Goal: Information Seeking & Learning: Learn about a topic

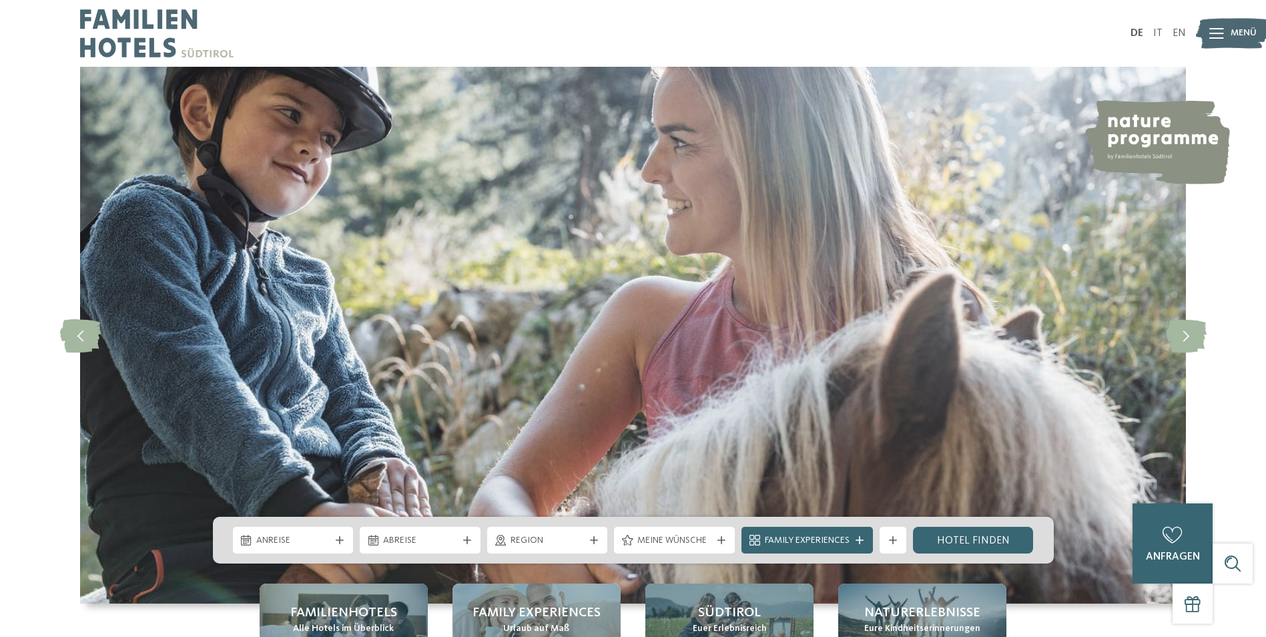
click at [1225, 34] on img at bounding box center [1232, 33] width 73 height 37
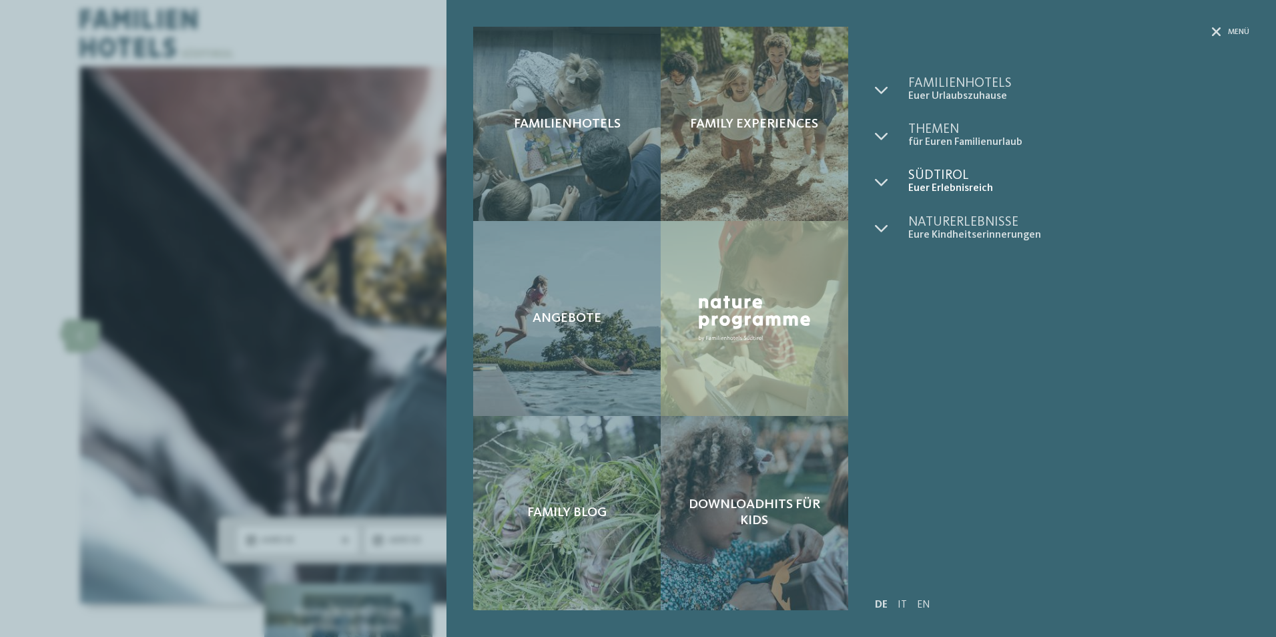
click at [956, 176] on span "Südtirol" at bounding box center [1078, 175] width 341 height 13
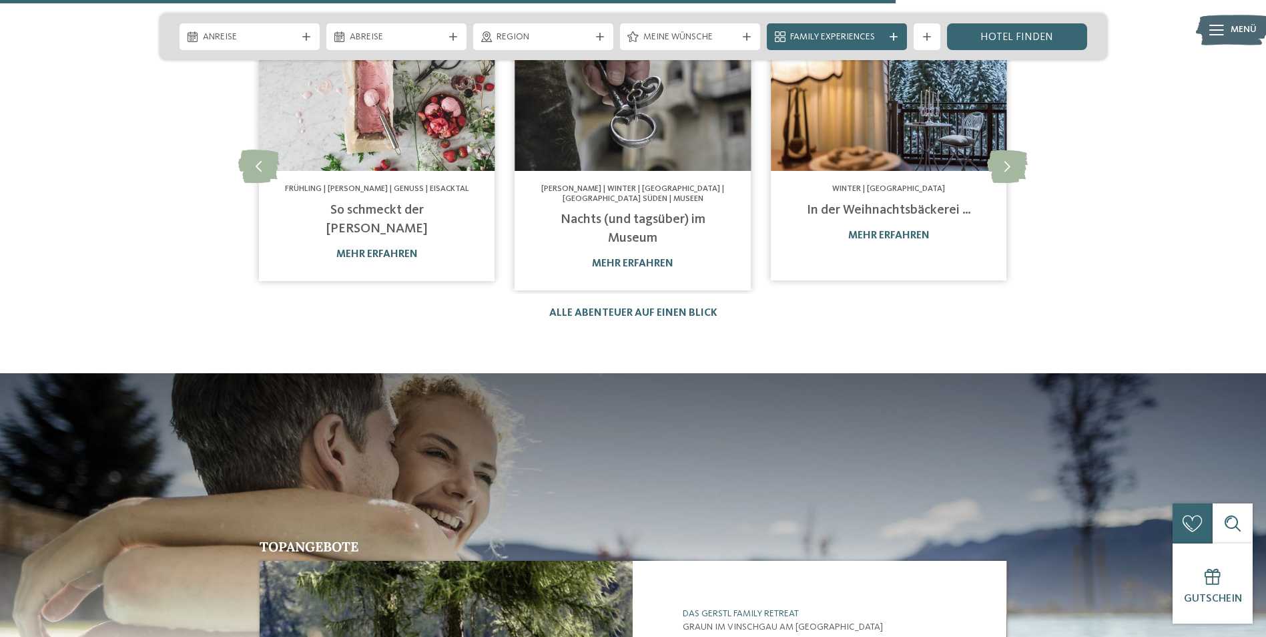
scroll to position [2332, 0]
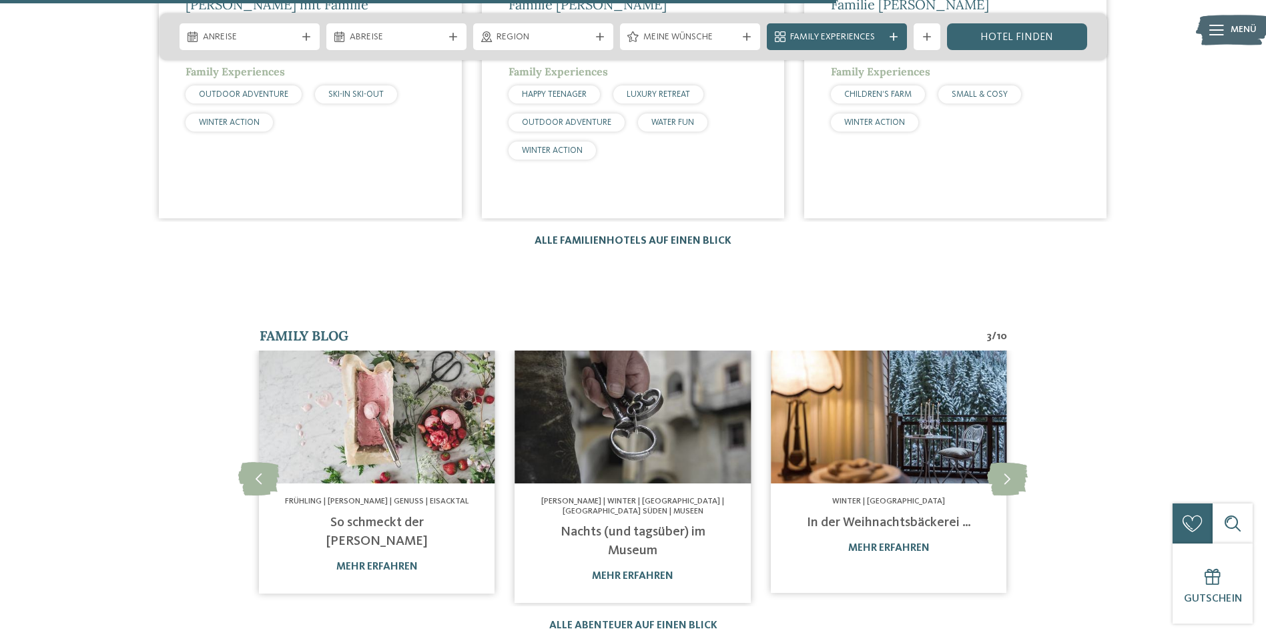
click at [627, 236] on link "Alle Familienhotels auf einen Blick" at bounding box center [633, 241] width 197 height 11
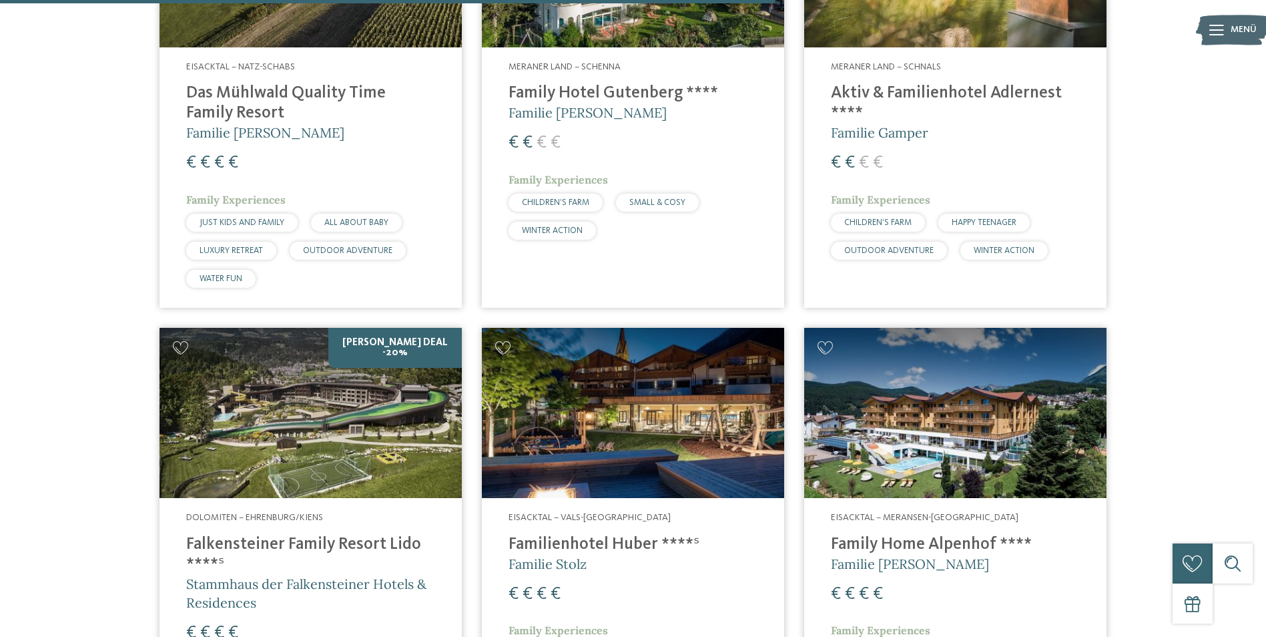
scroll to position [2774, 0]
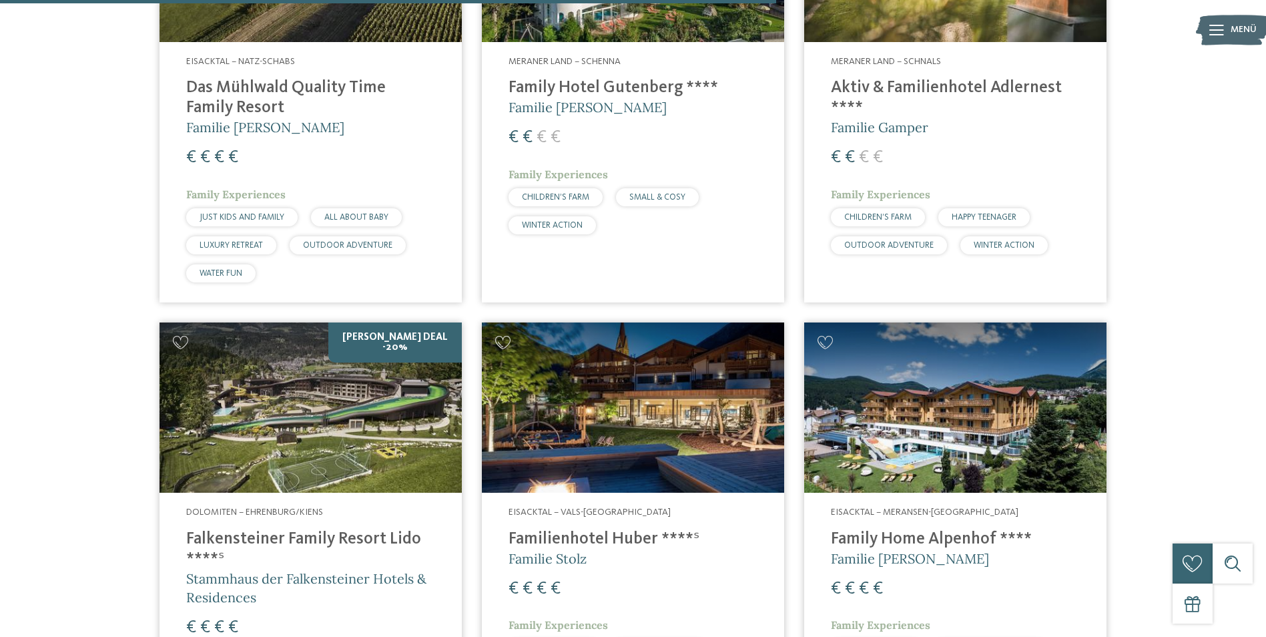
click at [1008, 390] on img at bounding box center [955, 407] width 302 height 170
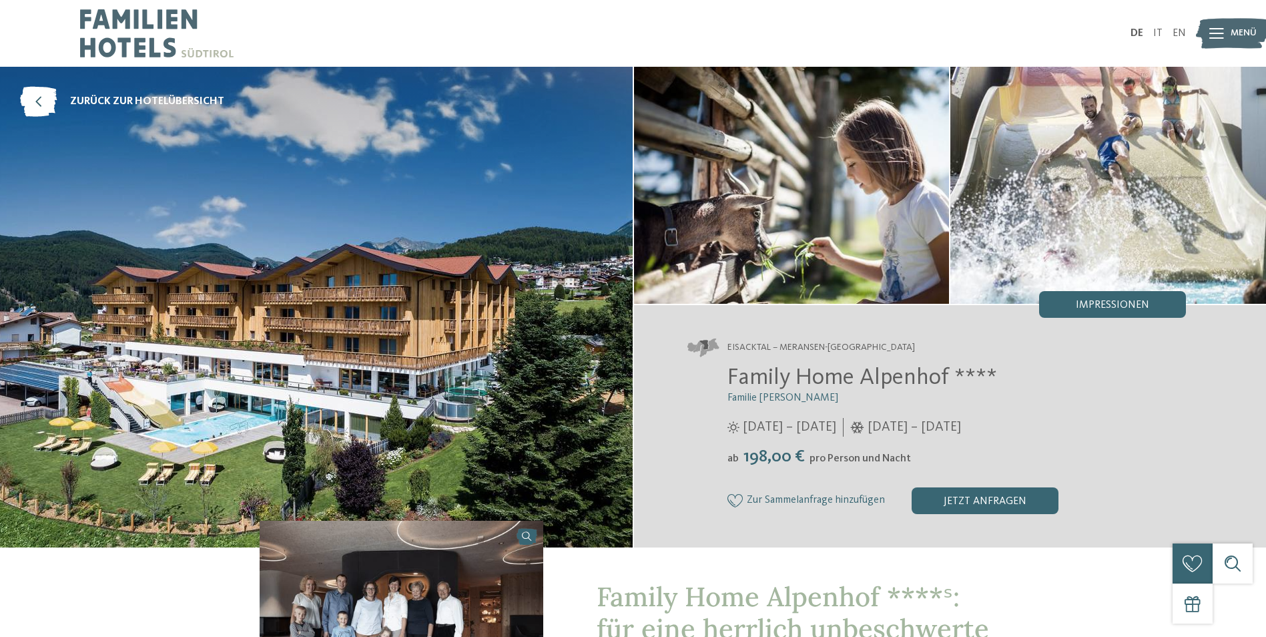
click at [1209, 30] on icon at bounding box center [1216, 33] width 15 height 11
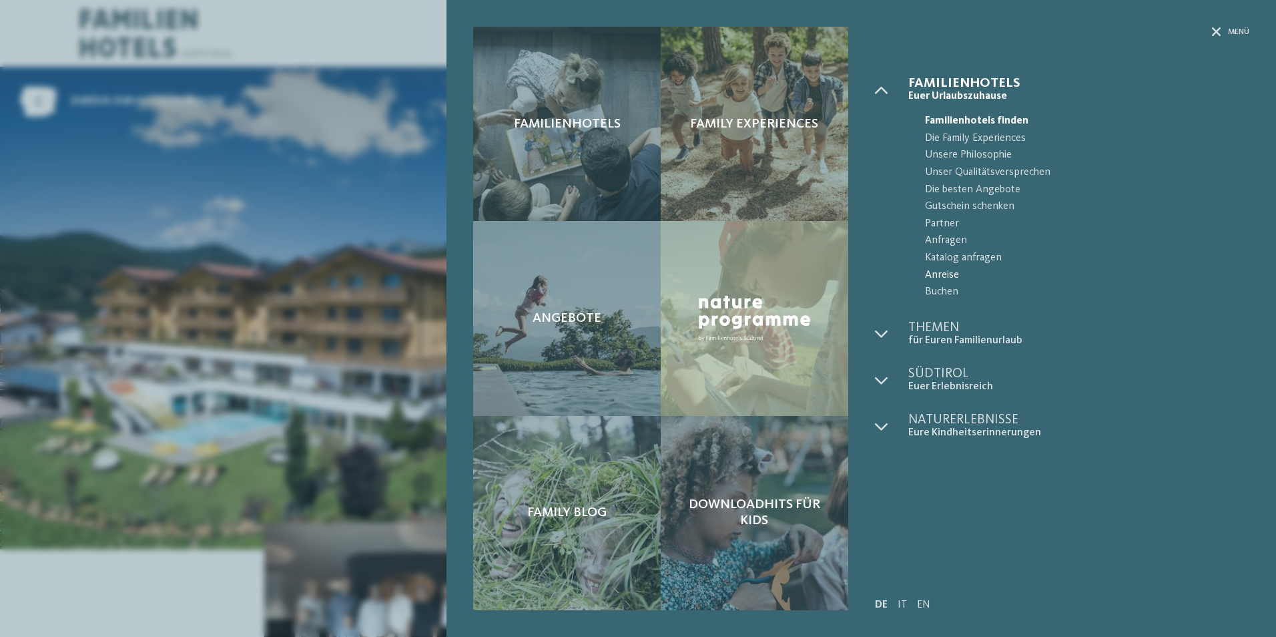
click at [950, 275] on span "Anreise" at bounding box center [1087, 275] width 324 height 17
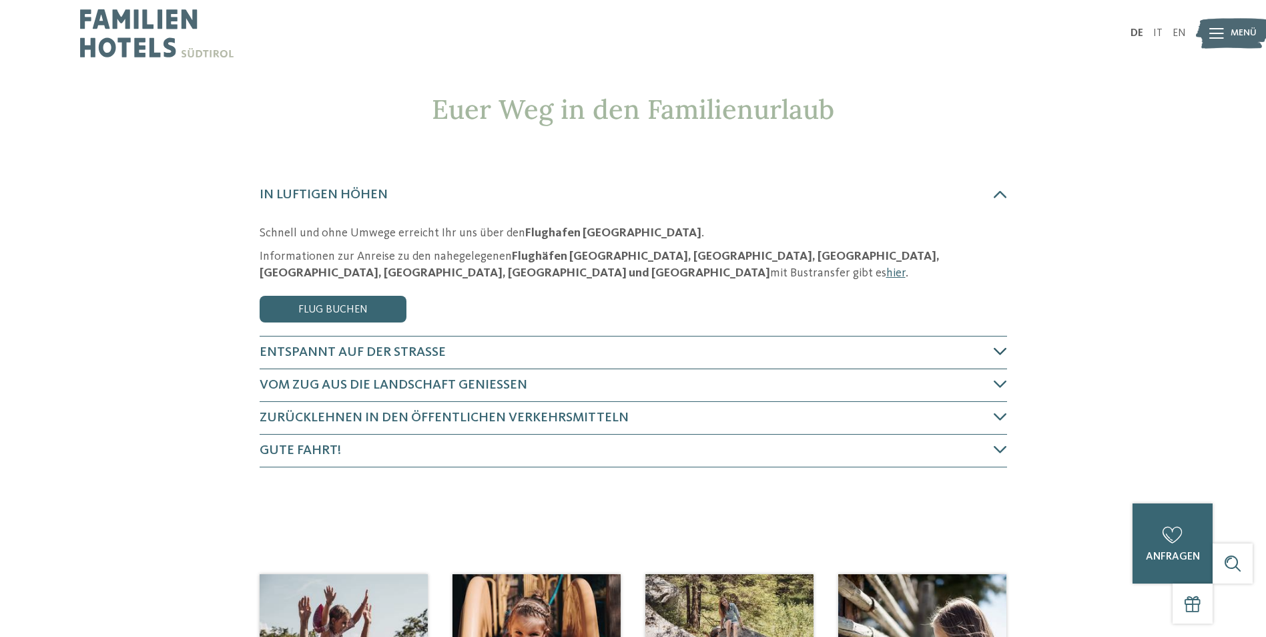
click at [996, 352] on icon at bounding box center [1000, 350] width 13 height 13
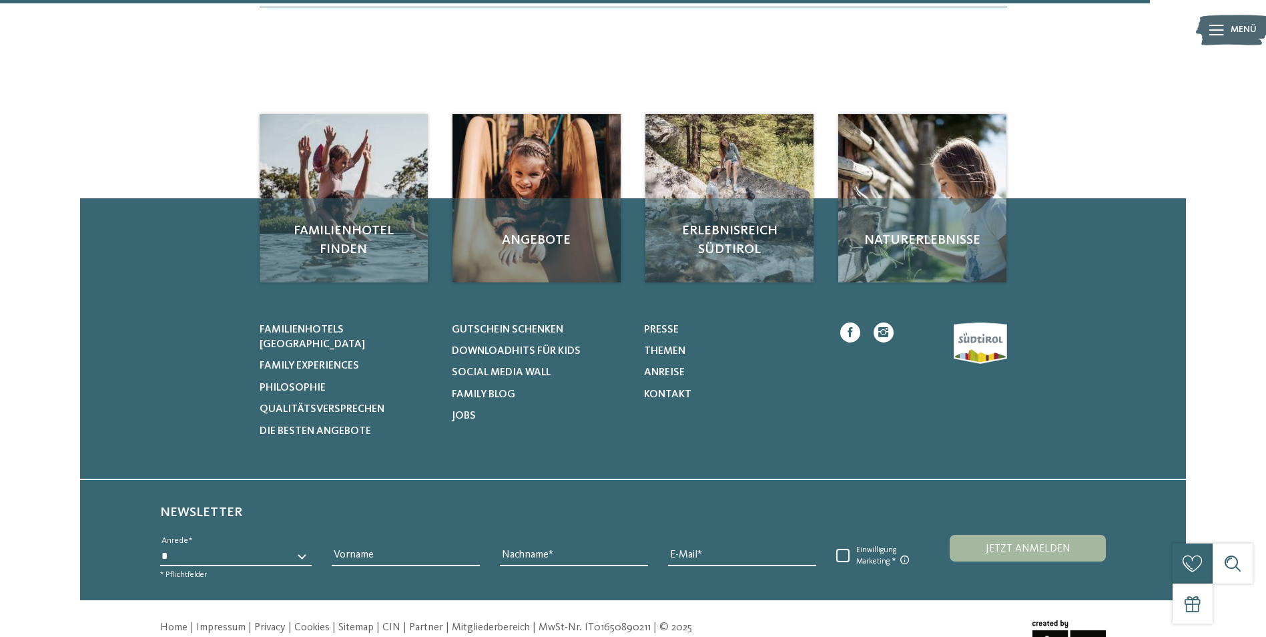
scroll to position [647, 0]
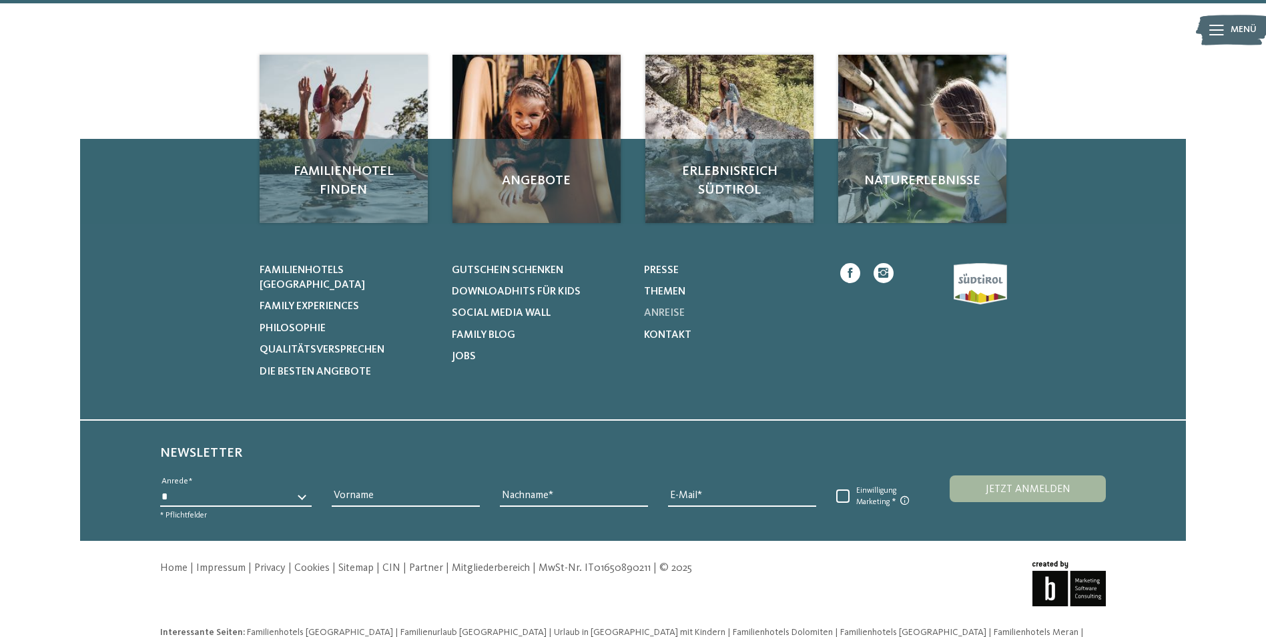
click at [671, 308] on span "Anreise" at bounding box center [664, 313] width 41 height 11
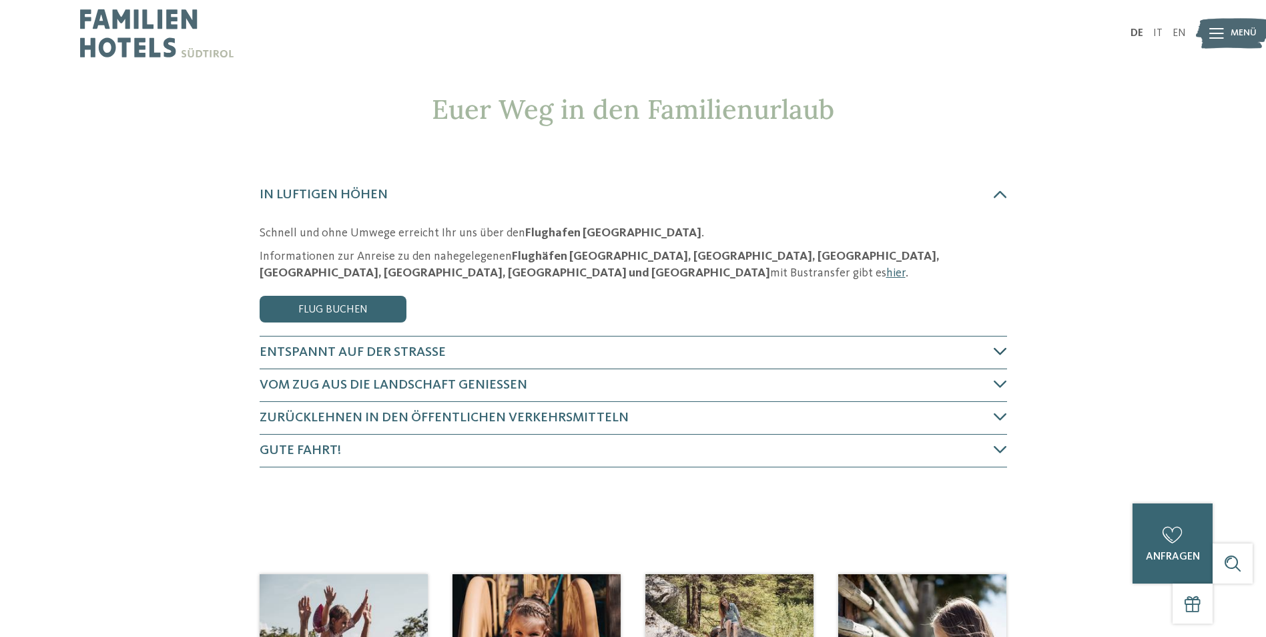
click at [1004, 345] on icon at bounding box center [1000, 350] width 13 height 13
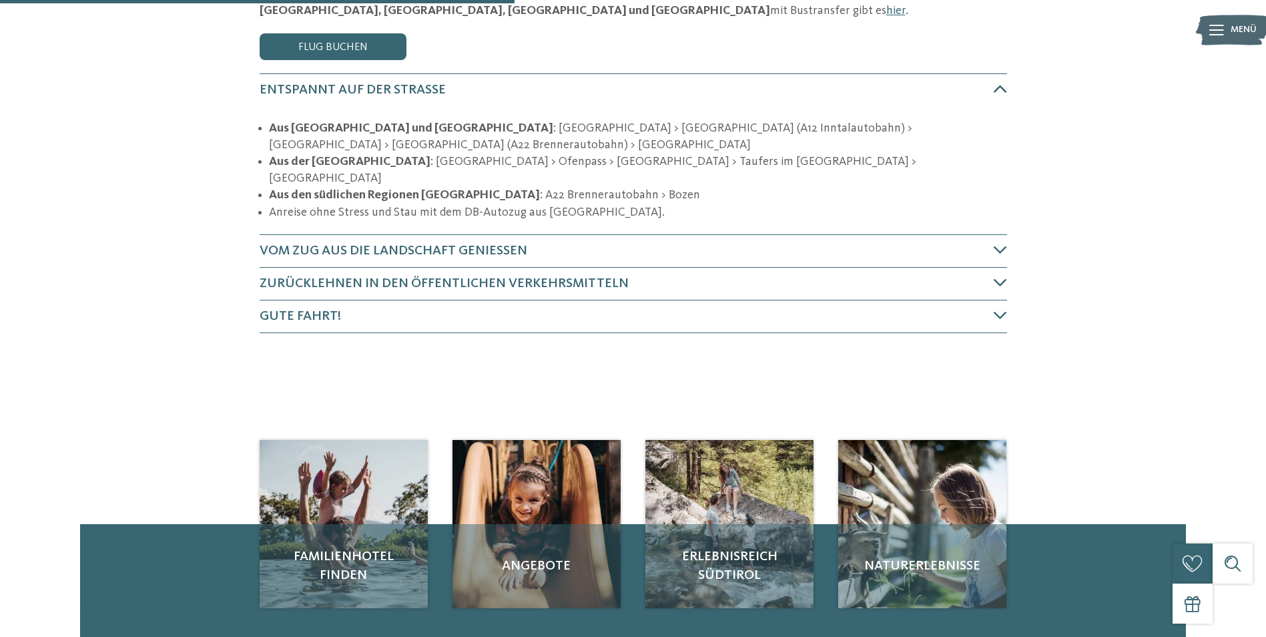
scroll to position [263, 0]
click at [1215, 33] on icon at bounding box center [1216, 30] width 15 height 11
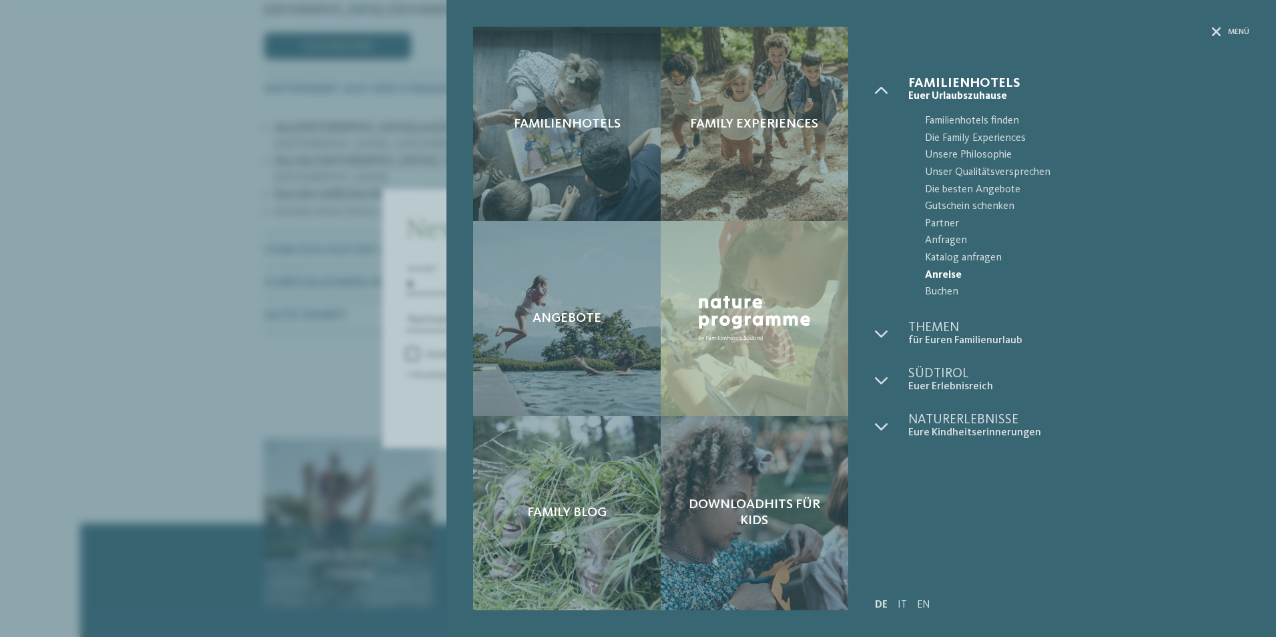
click at [1210, 30] on div "Menü" at bounding box center [1062, 52] width 374 height 50
click at [1212, 33] on icon at bounding box center [1216, 31] width 9 height 9
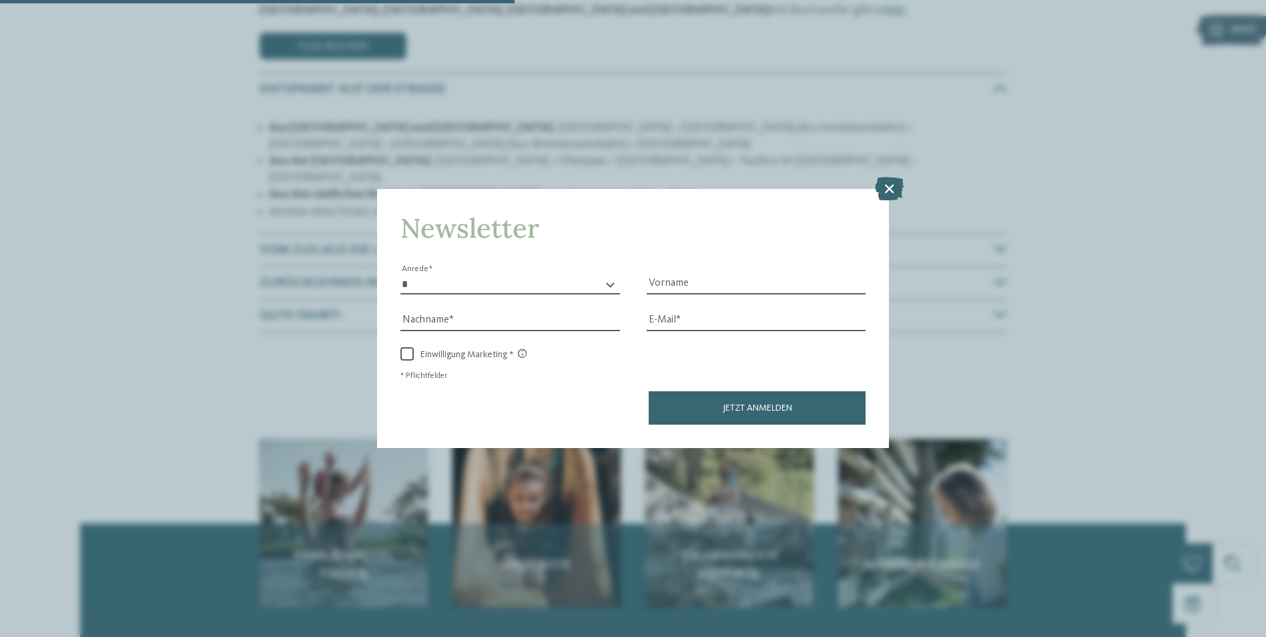
click at [868, 190] on div "Newsletter * **** **** ******* ****** Anrede Vorname Nachname E-Mail Link Link" at bounding box center [633, 319] width 512 height 260
click at [875, 184] on icon at bounding box center [889, 187] width 29 height 23
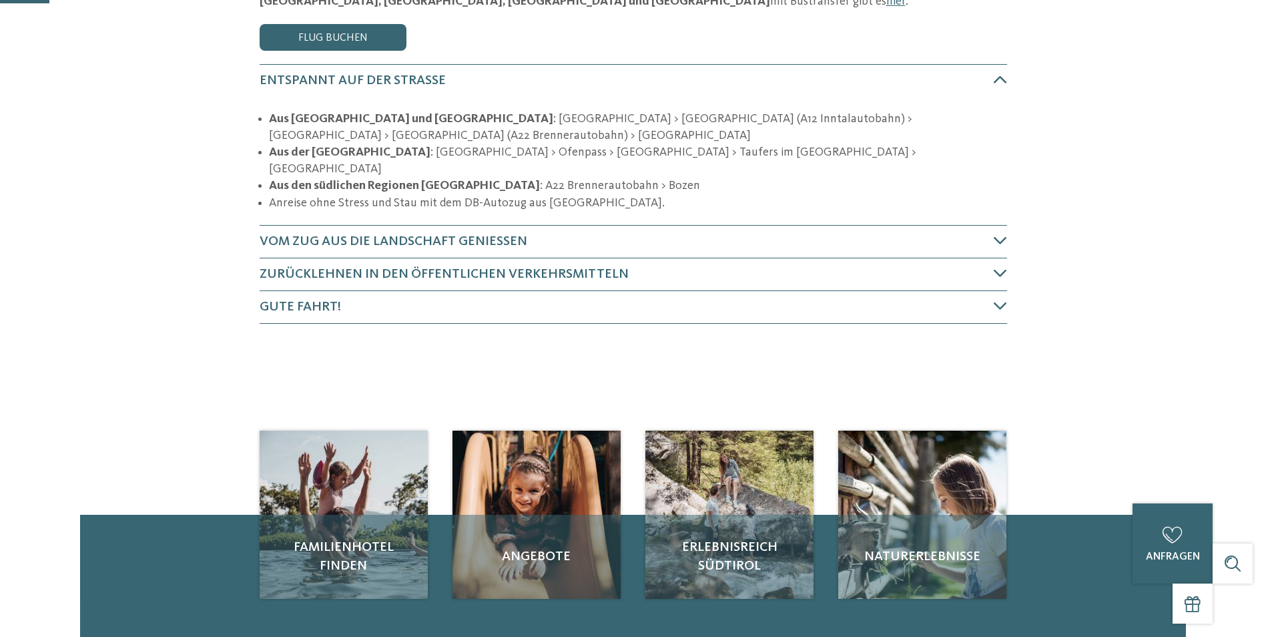
scroll to position [0, 0]
